Goal: Check status: Check status

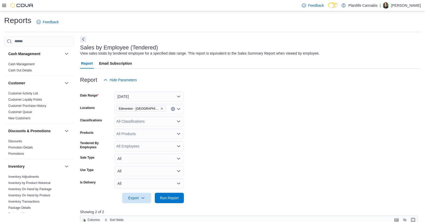
click at [216, 8] on div "Feedback Dark Mode Plantlife Cannabis | Jade Staines" at bounding box center [212, 5] width 425 height 11
